Goal: Information Seeking & Learning: Learn about a topic

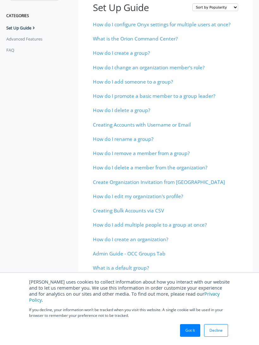
scroll to position [40, 0]
click at [161, 82] on span "How do I add someone to a group?" at bounding box center [133, 81] width 80 height 7
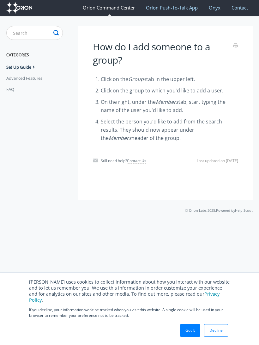
click at [182, 7] on link "Orion Push-To-Talk App" at bounding box center [171, 7] width 61 height 16
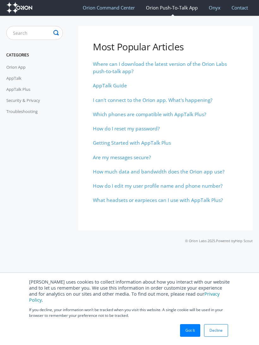
click at [115, 8] on link "Orion Command Center" at bounding box center [109, 7] width 62 height 16
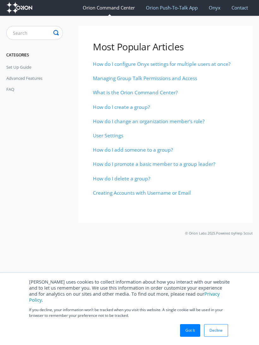
click at [163, 91] on span "What is the Orion Command Center?" at bounding box center [135, 92] width 85 height 7
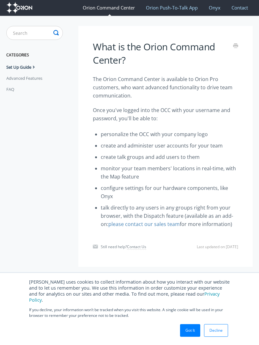
click at [192, 7] on link "Orion Push-To-Talk App" at bounding box center [171, 7] width 61 height 16
